Goal: Task Accomplishment & Management: Complete application form

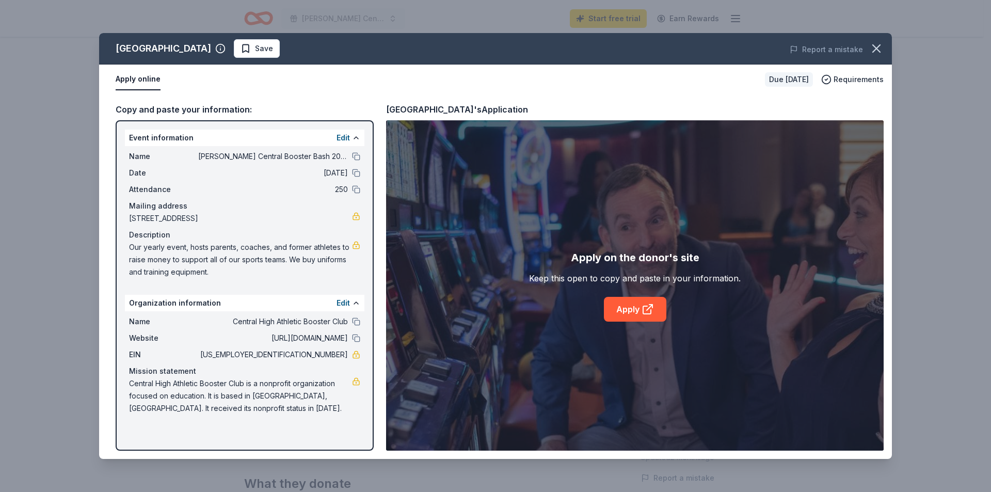
scroll to position [52, 0]
click at [628, 310] on link "Apply" at bounding box center [635, 309] width 62 height 25
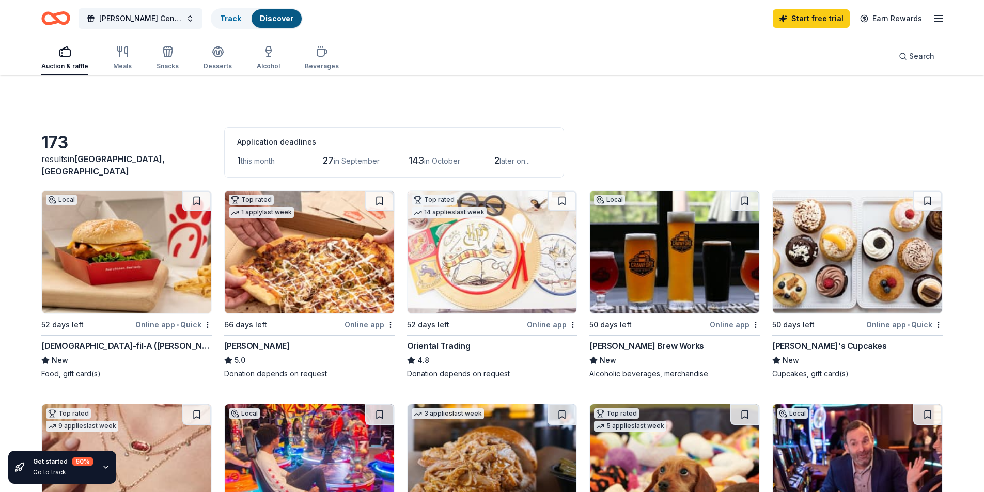
scroll to position [207, 0]
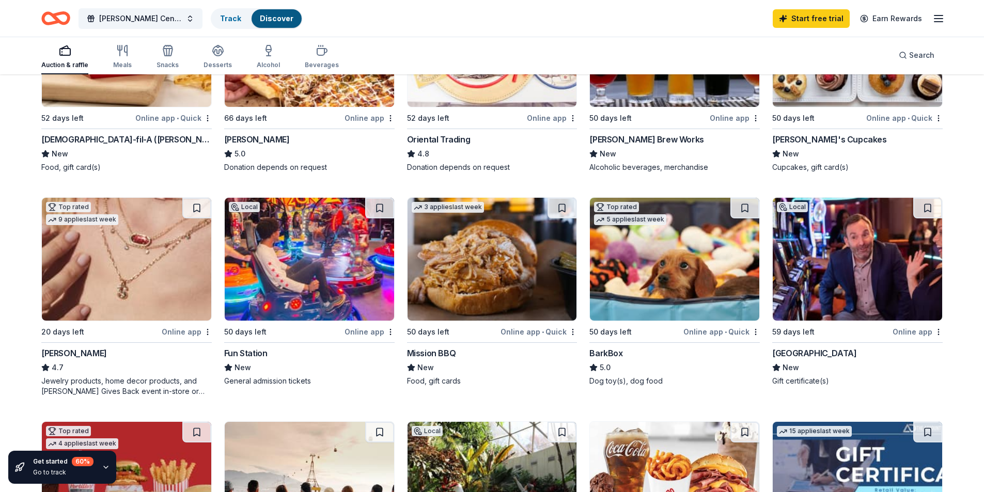
click at [365, 331] on div "Online app" at bounding box center [369, 331] width 50 height 13
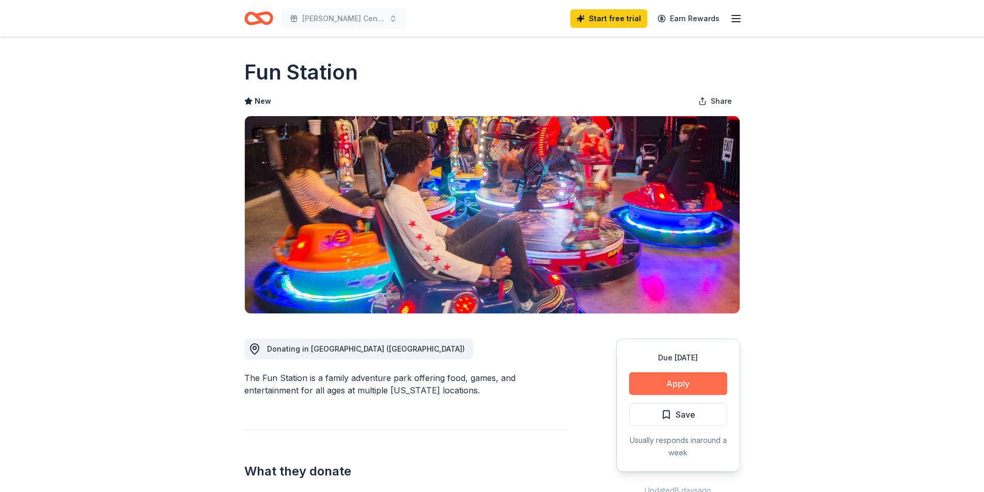
click at [659, 379] on button "Apply" at bounding box center [678, 383] width 98 height 23
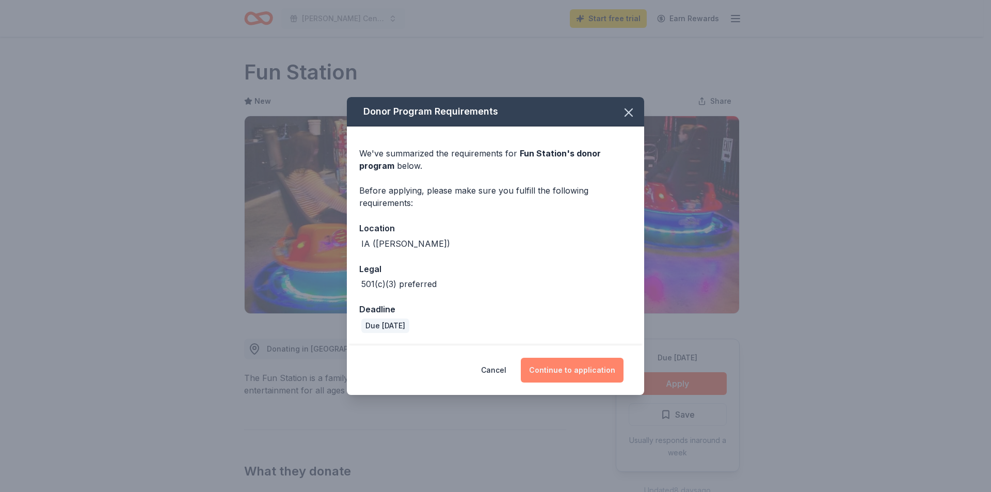
click at [559, 374] on button "Continue to application" at bounding box center [572, 370] width 103 height 25
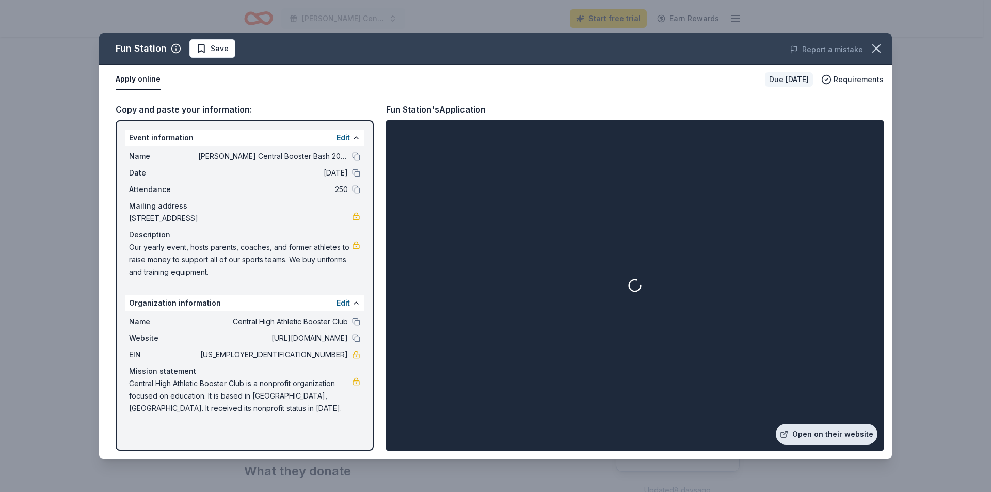
click at [802, 432] on link "Open on their website" at bounding box center [827, 434] width 102 height 21
